Goal: Task Accomplishment & Management: Manage account settings

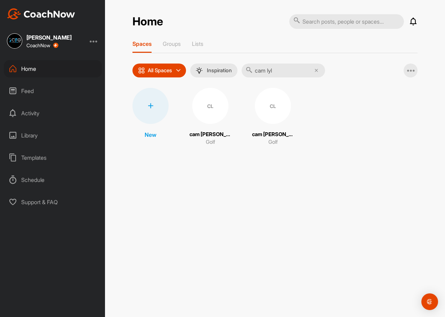
type input "cam lyl"
click at [207, 112] on div "CL" at bounding box center [210, 106] width 36 height 36
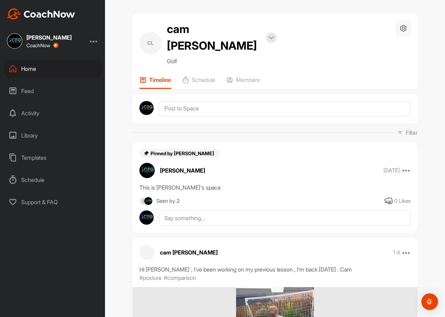
click at [404, 29] on icon at bounding box center [403, 28] width 8 height 8
click at [367, 49] on li "Space Settings" at bounding box center [382, 48] width 57 height 22
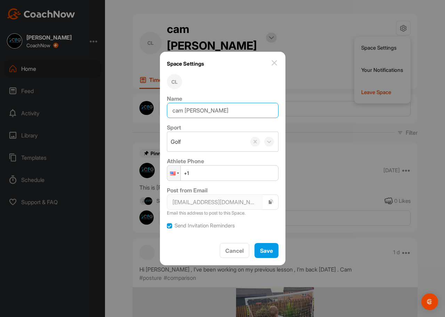
drag, startPoint x: 183, startPoint y: 111, endPoint x: 169, endPoint y: 114, distance: 14.6
click at [169, 114] on input "cam [PERSON_NAME]" at bounding box center [223, 110] width 112 height 15
click at [190, 108] on input "[PERSON_NAME]" at bounding box center [223, 110] width 112 height 15
type input "[PERSON_NAME]"
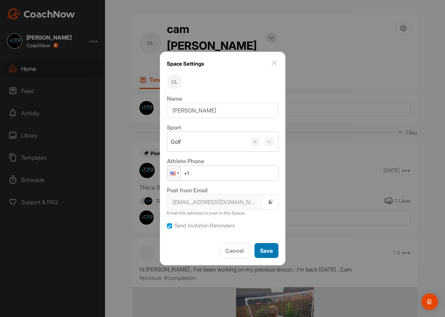
click at [273, 251] on span "Save" at bounding box center [266, 250] width 13 height 7
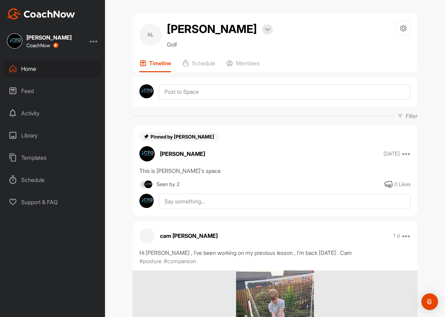
click at [95, 40] on div at bounding box center [94, 41] width 8 height 8
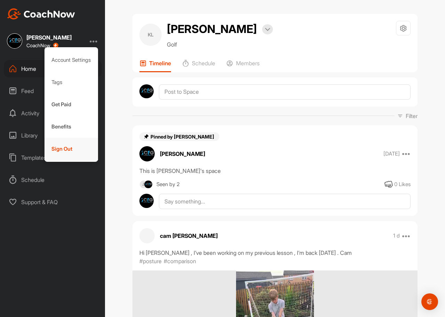
click at [57, 149] on div "Sign Out" at bounding box center [71, 149] width 54 height 22
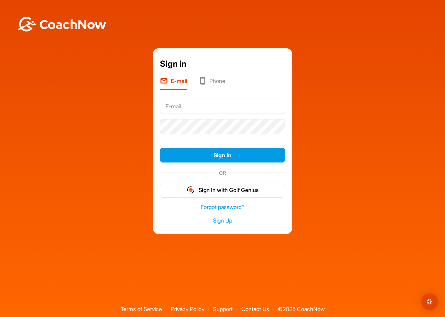
type input "[EMAIL_ADDRESS][DOMAIN_NAME]"
